Goal: Transaction & Acquisition: Purchase product/service

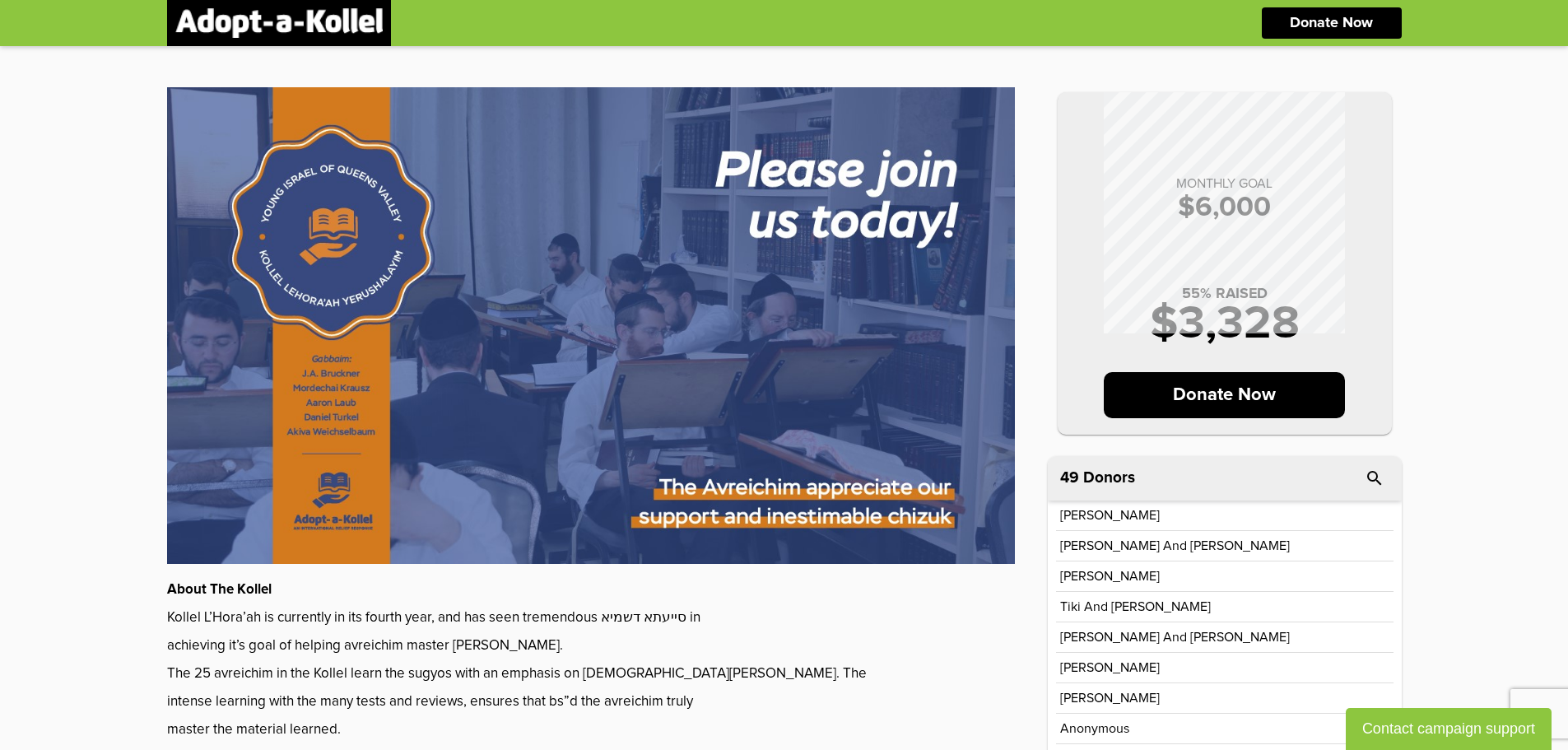
click at [308, 12] on img at bounding box center [279, 23] width 207 height 30
click at [1285, 20] on div "Donate Now" at bounding box center [1332, 23] width 140 height 31
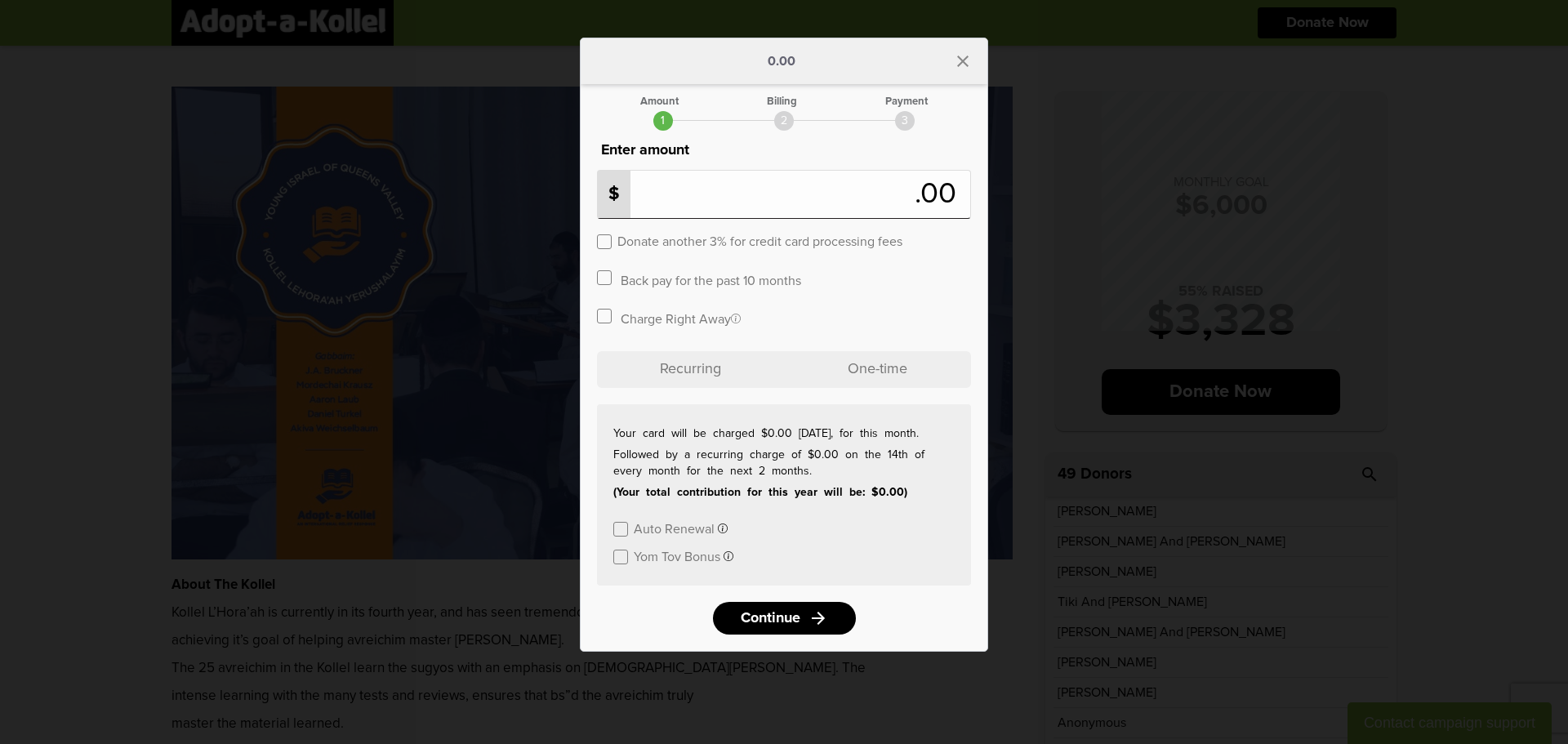
click at [601, 313] on label at bounding box center [604, 316] width 14 height 14
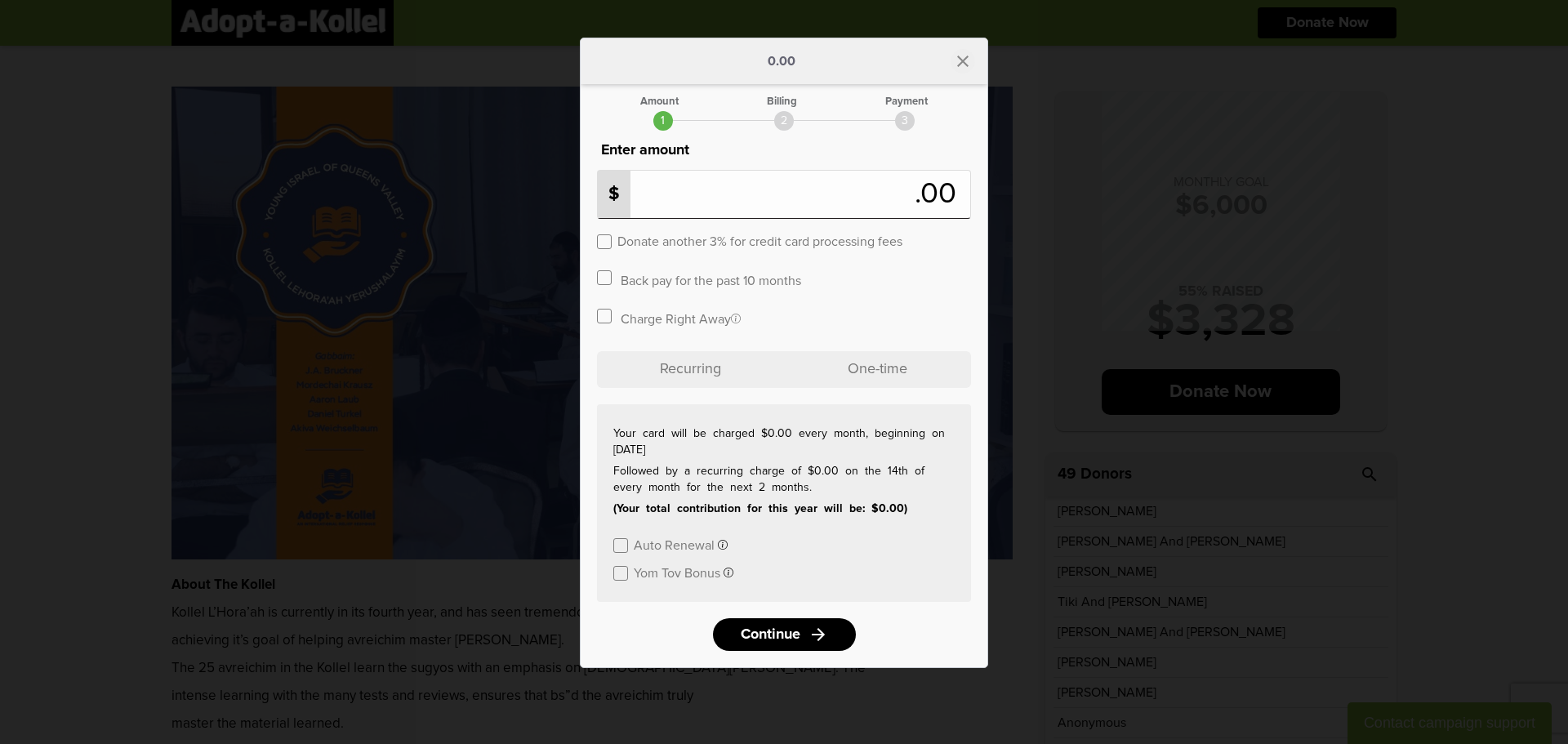
click at [962, 60] on icon "close" at bounding box center [964, 61] width 20 height 20
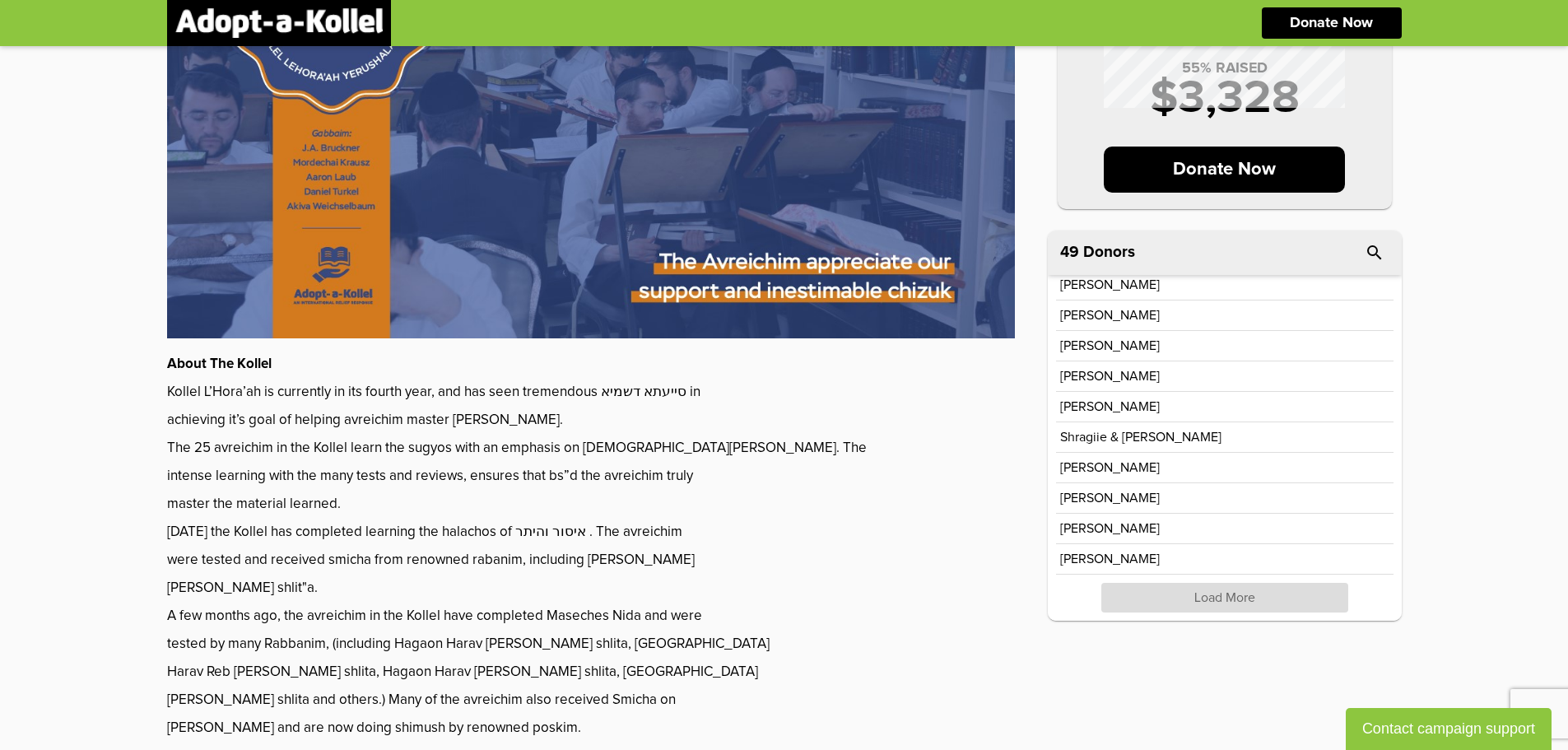
scroll to position [247, 0]
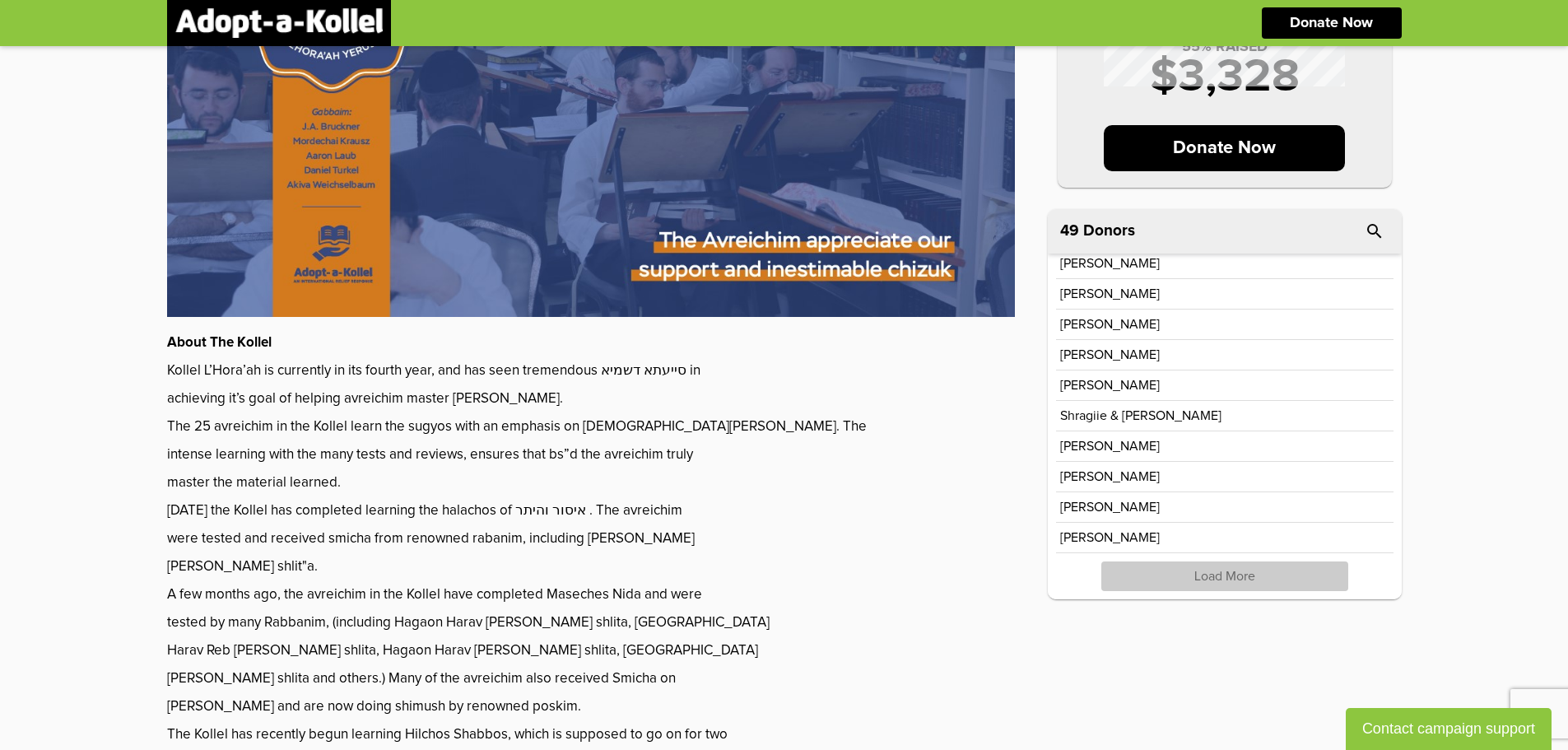
click at [1253, 579] on p "Load More" at bounding box center [1225, 576] width 247 height 30
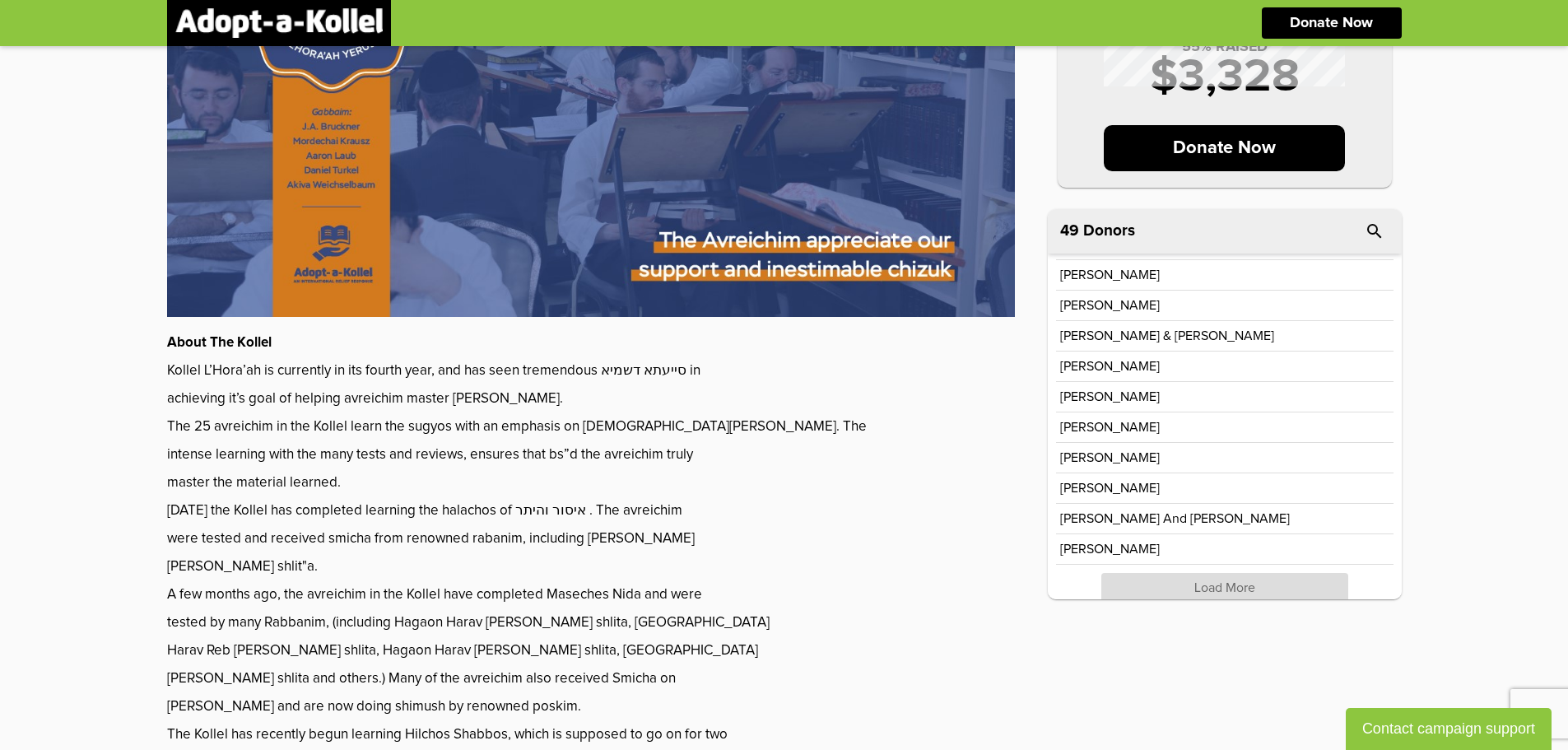
scroll to position [918, 0]
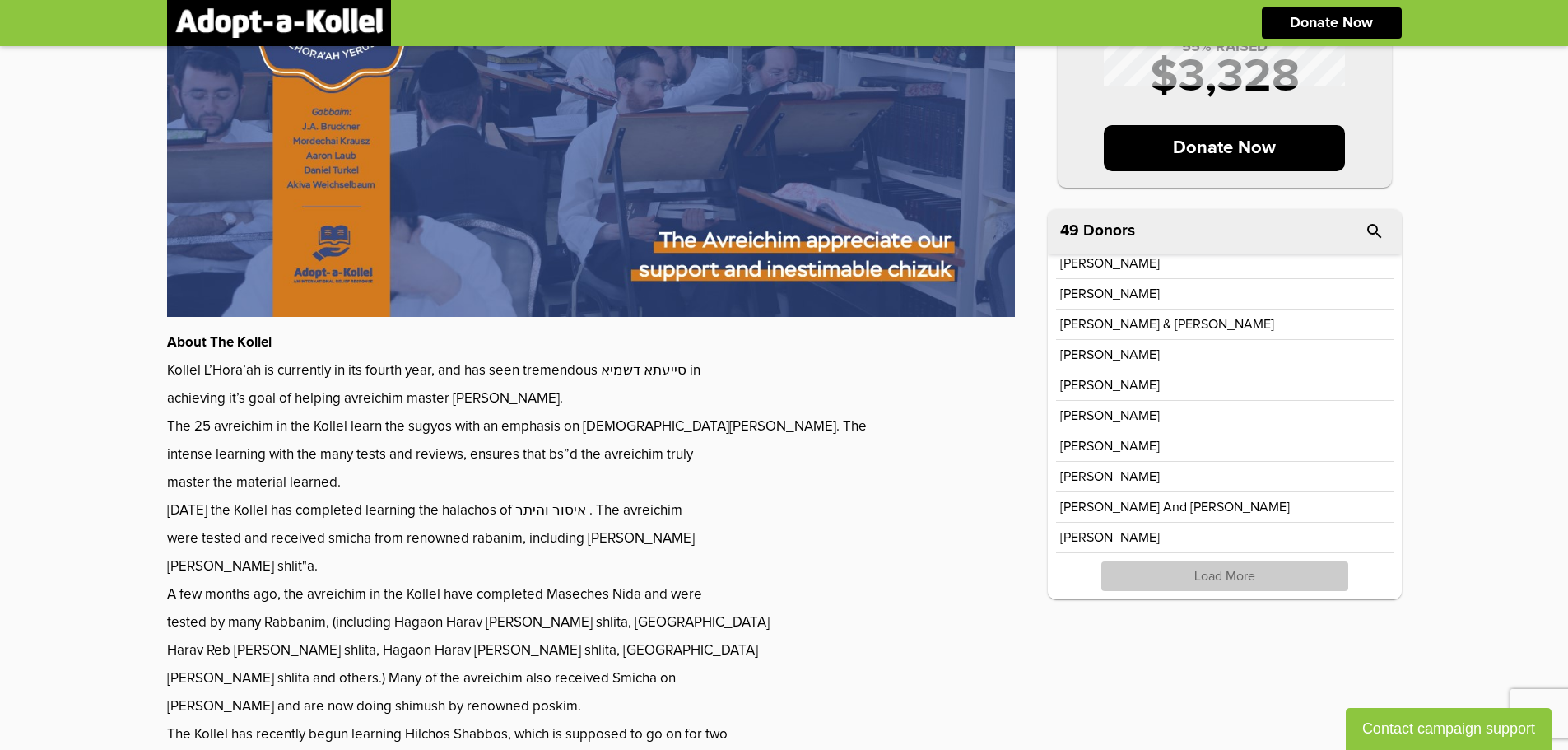
click at [1261, 582] on p "Load More" at bounding box center [1225, 576] width 247 height 30
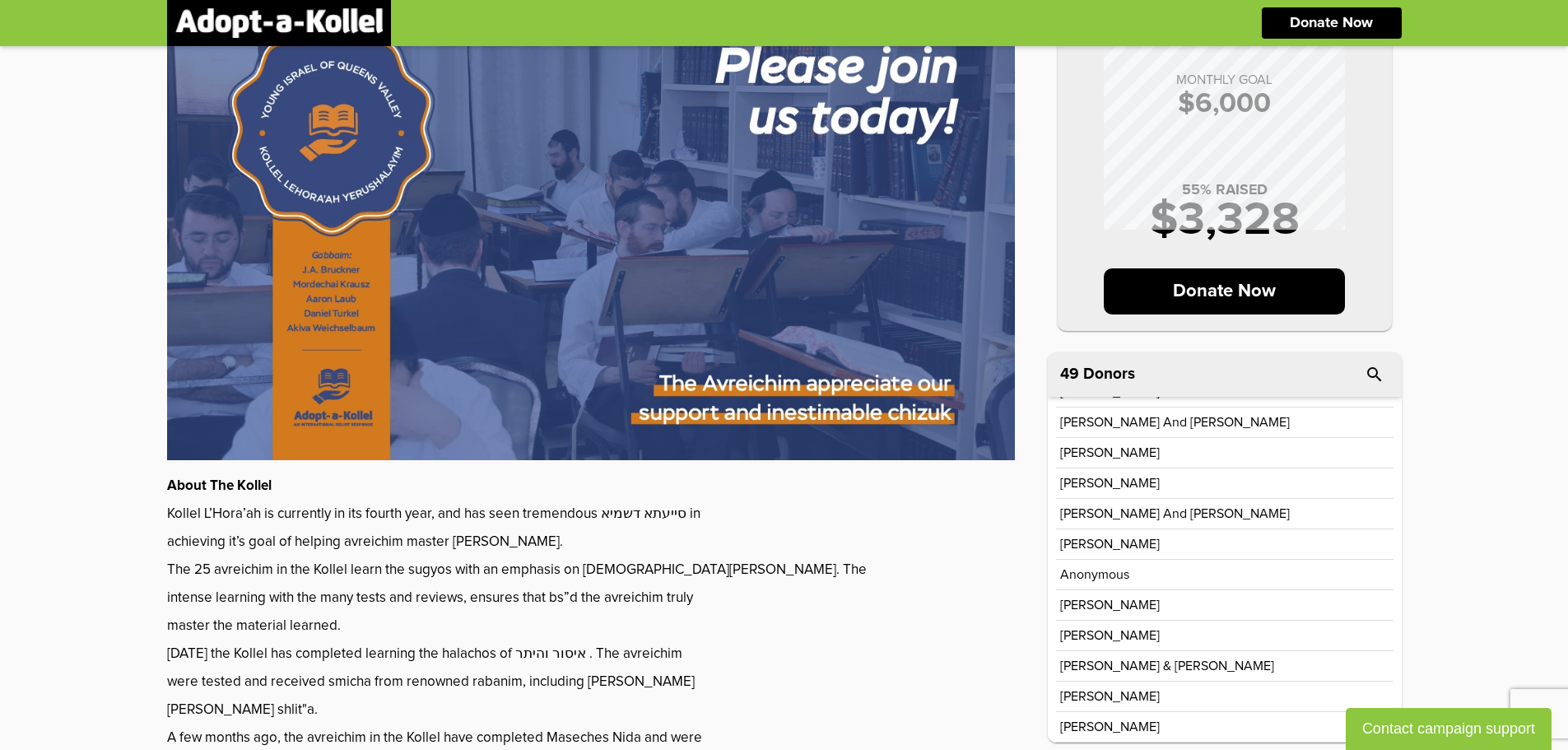
scroll to position [0, 0]
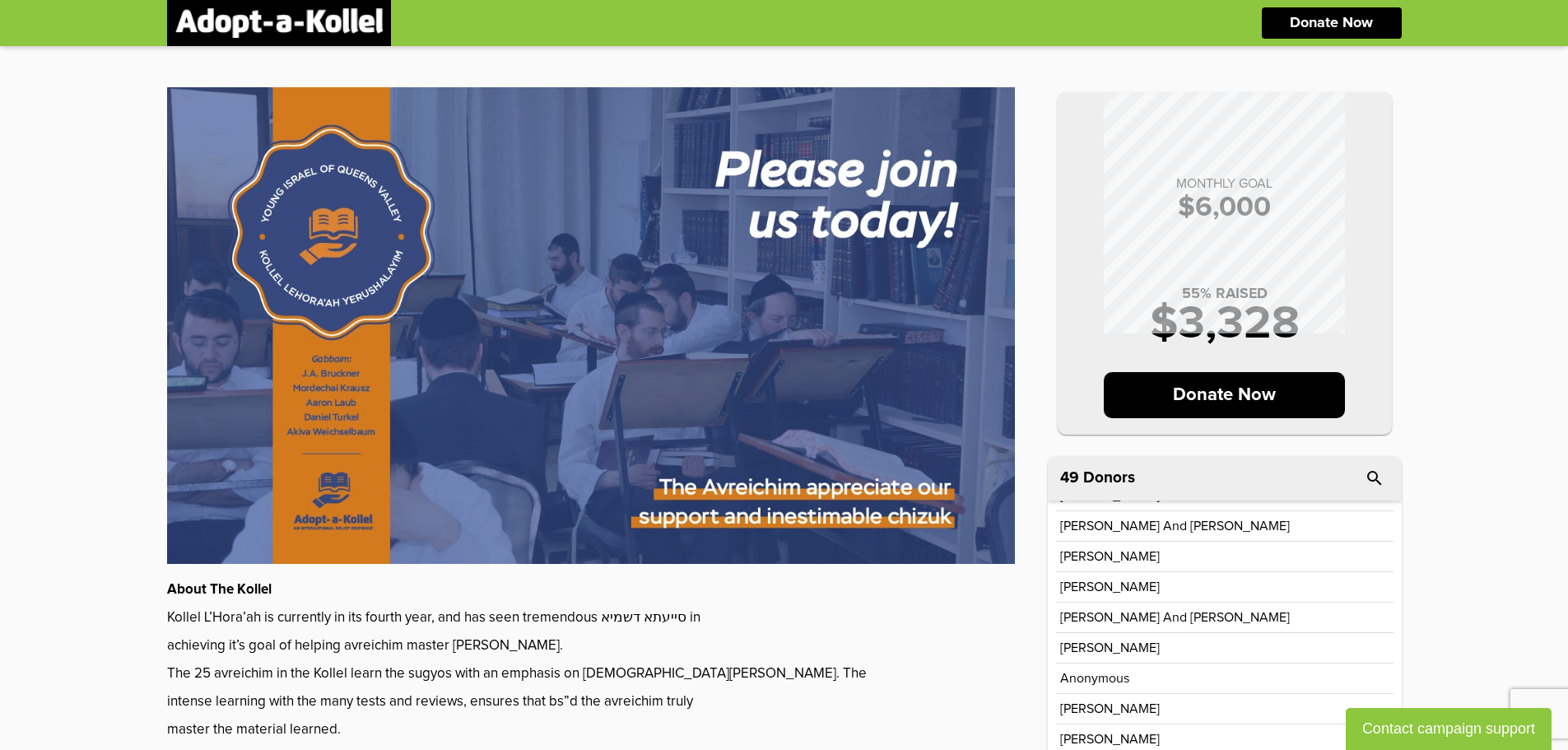
click at [794, 184] on img at bounding box center [591, 325] width 848 height 476
click at [835, 507] on img at bounding box center [591, 325] width 848 height 476
click at [1204, 401] on p "Donate Now" at bounding box center [1223, 395] width 241 height 46
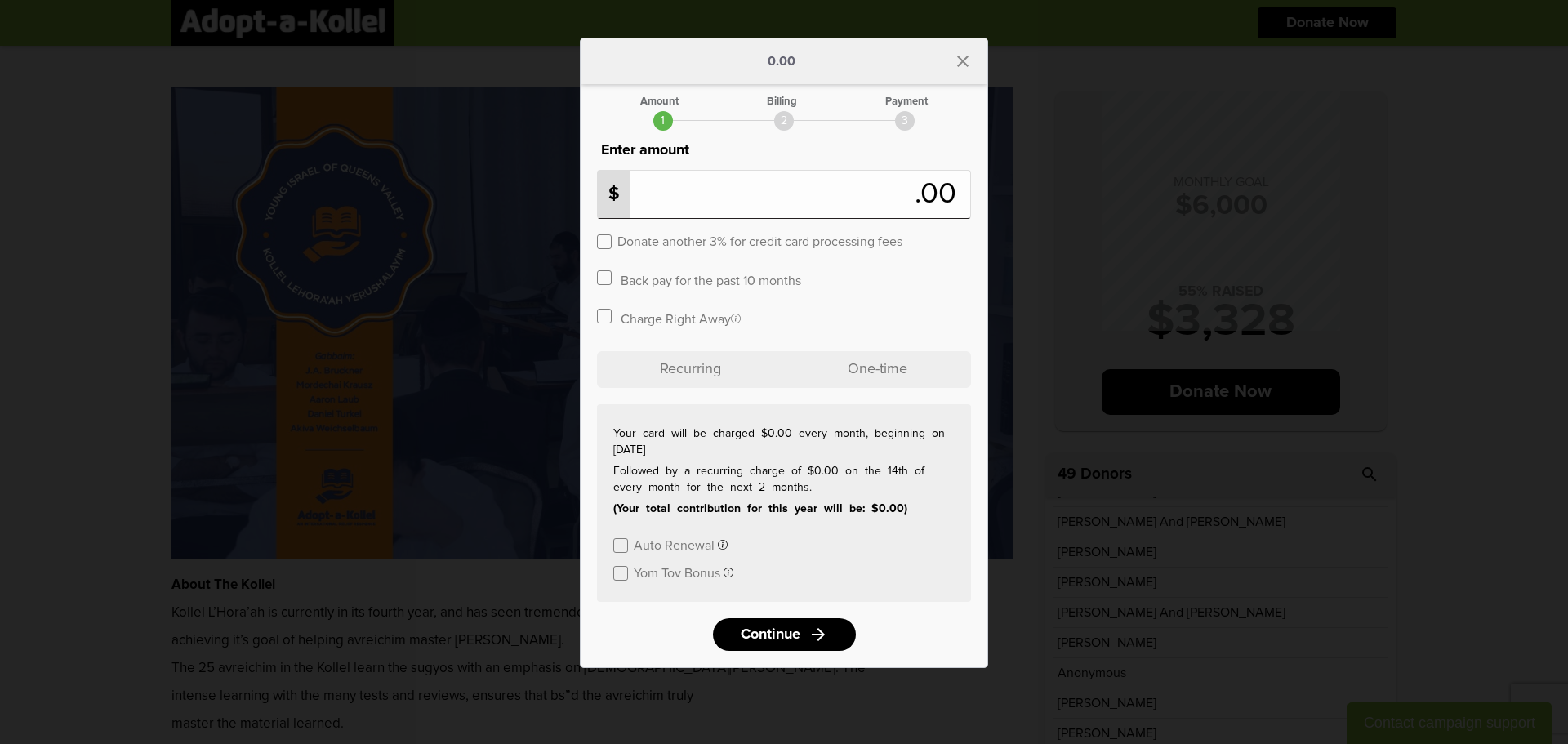
click at [782, 114] on div "2" at bounding box center [784, 121] width 20 height 20
click at [771, 627] on span "Continue" at bounding box center [769, 634] width 60 height 14
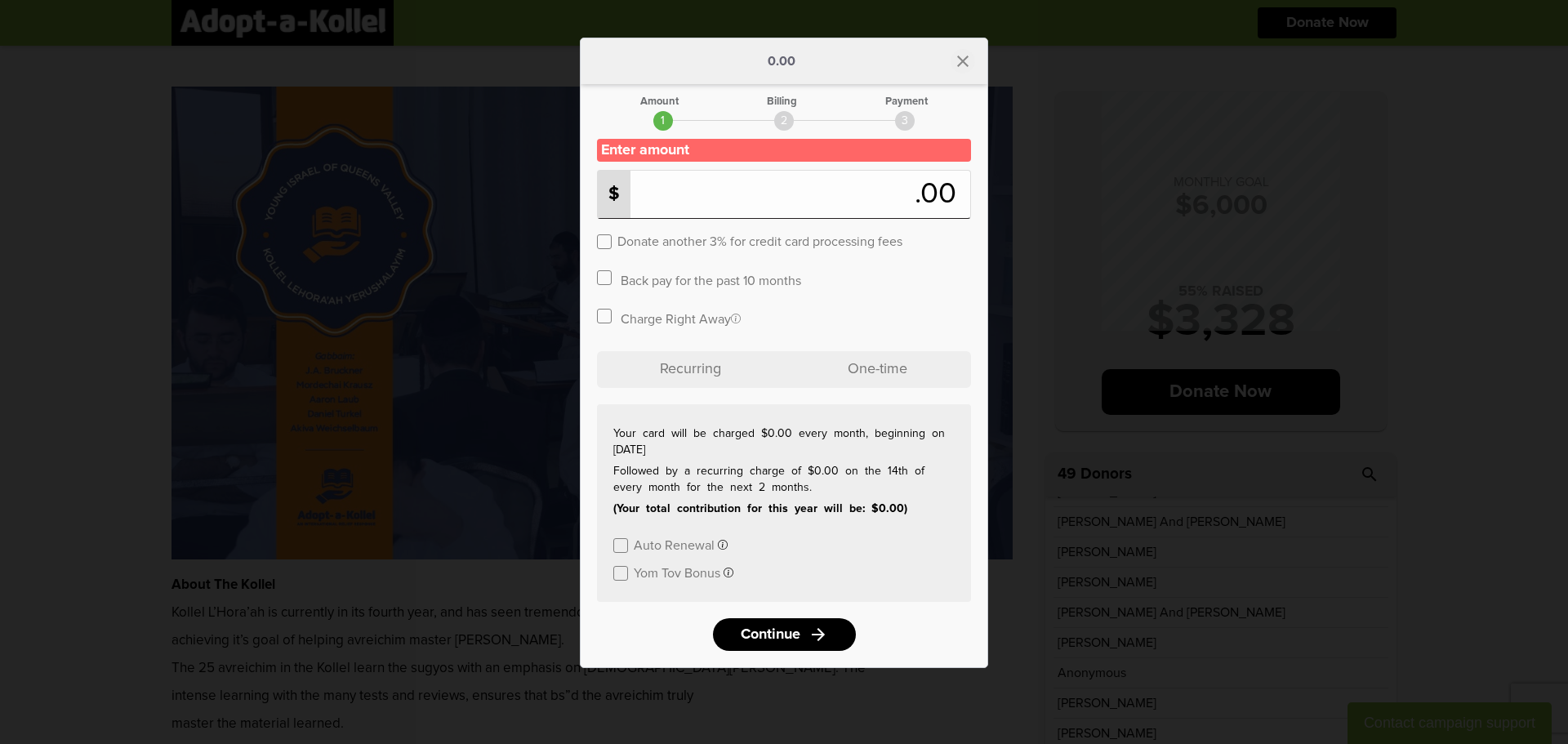
click at [970, 54] on icon "close" at bounding box center [964, 61] width 20 height 20
